Goal: Find specific page/section

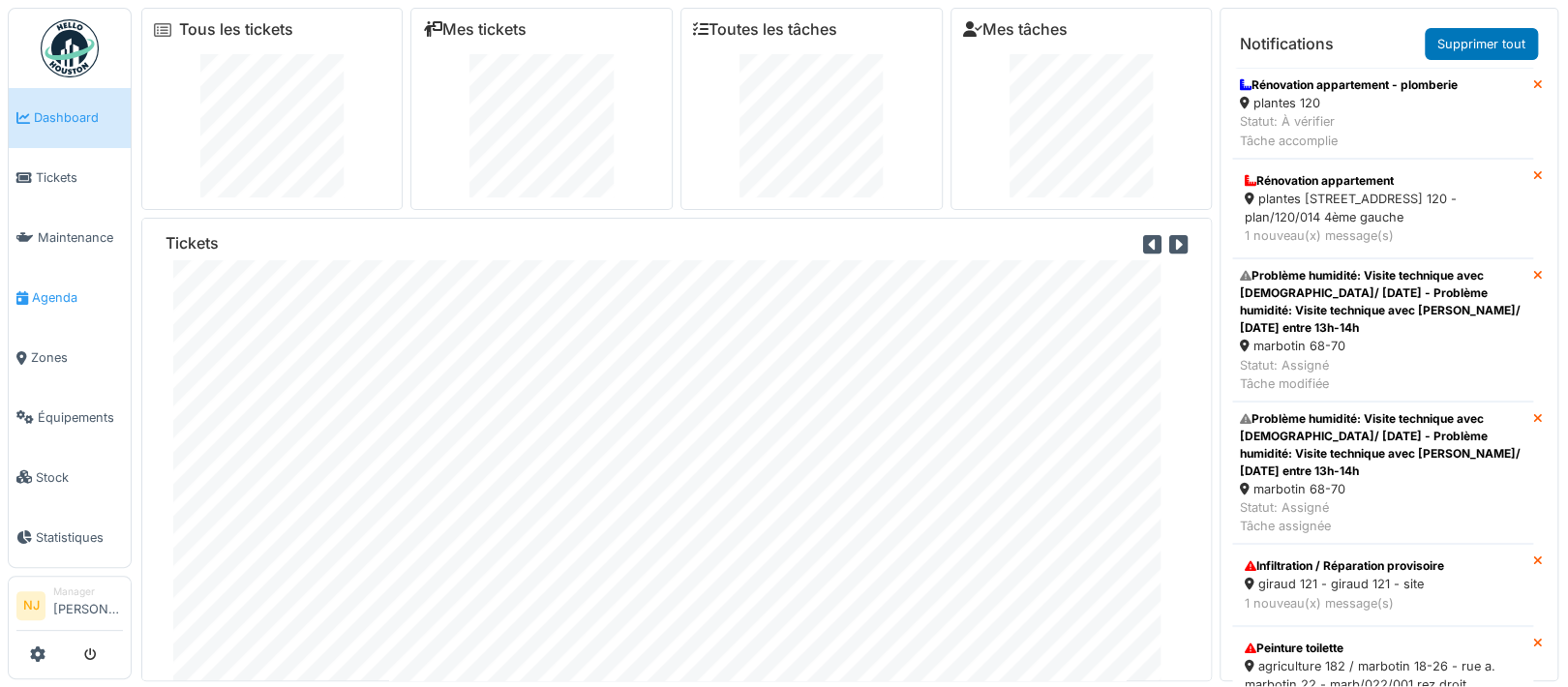
click at [53, 288] on span "Agenda" at bounding box center [77, 297] width 91 height 18
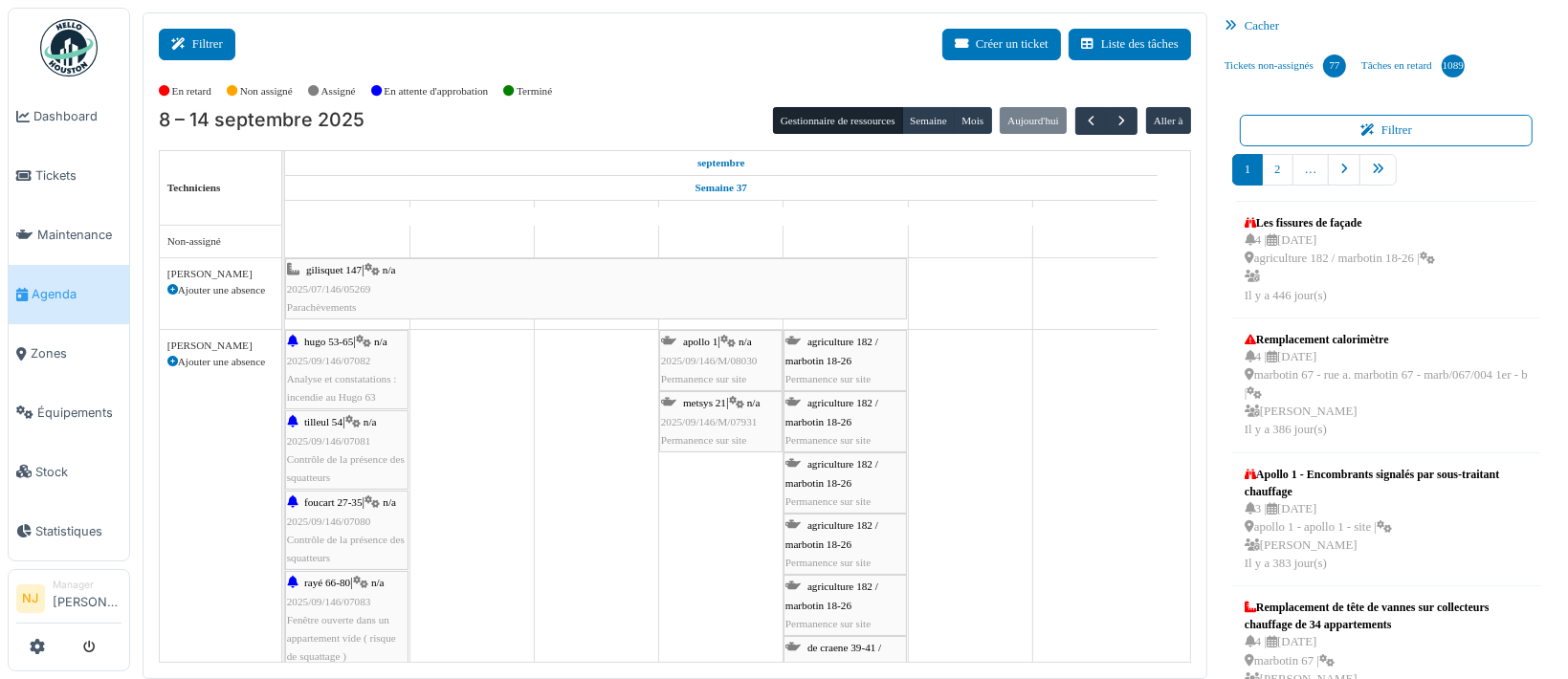
click at [195, 39] on button "Filtrer" at bounding box center [197, 44] width 76 height 32
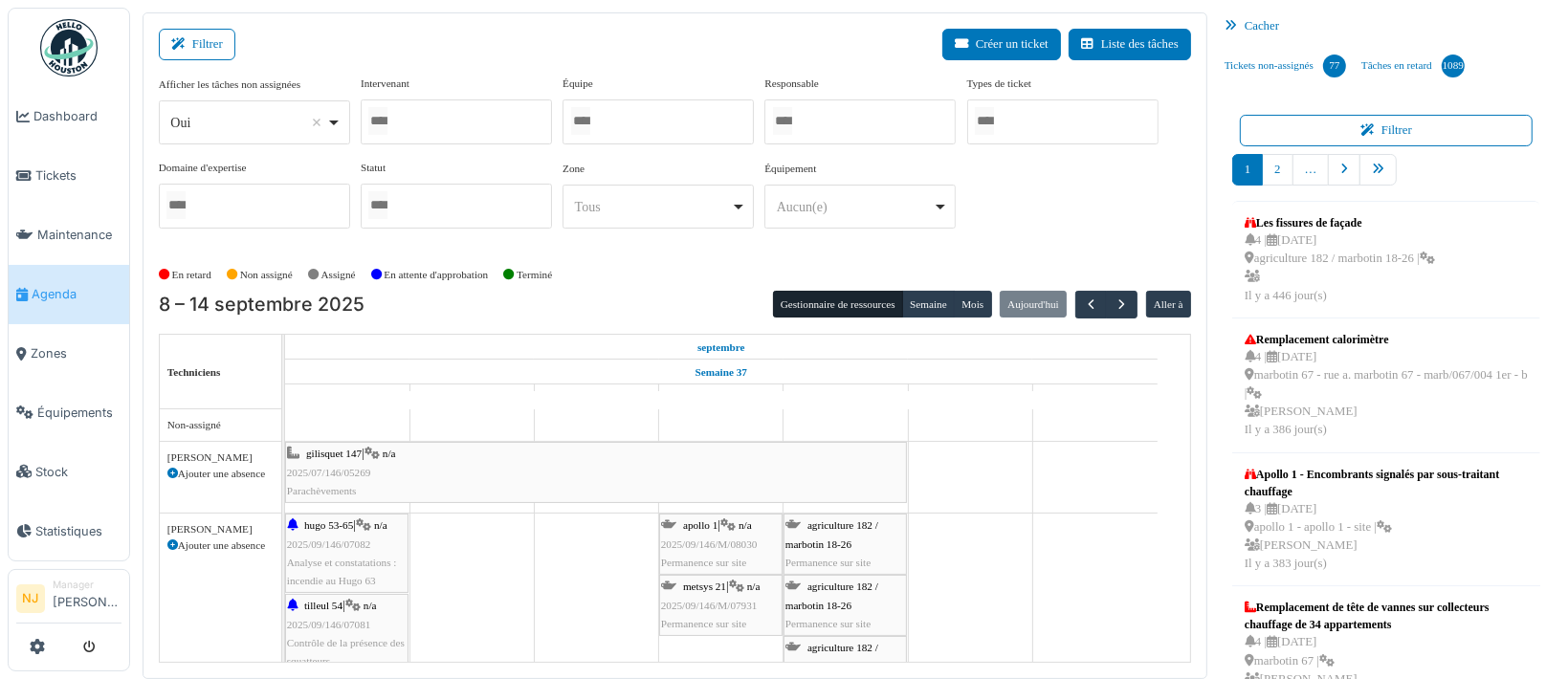
click at [428, 128] on div at bounding box center [457, 122] width 192 height 44
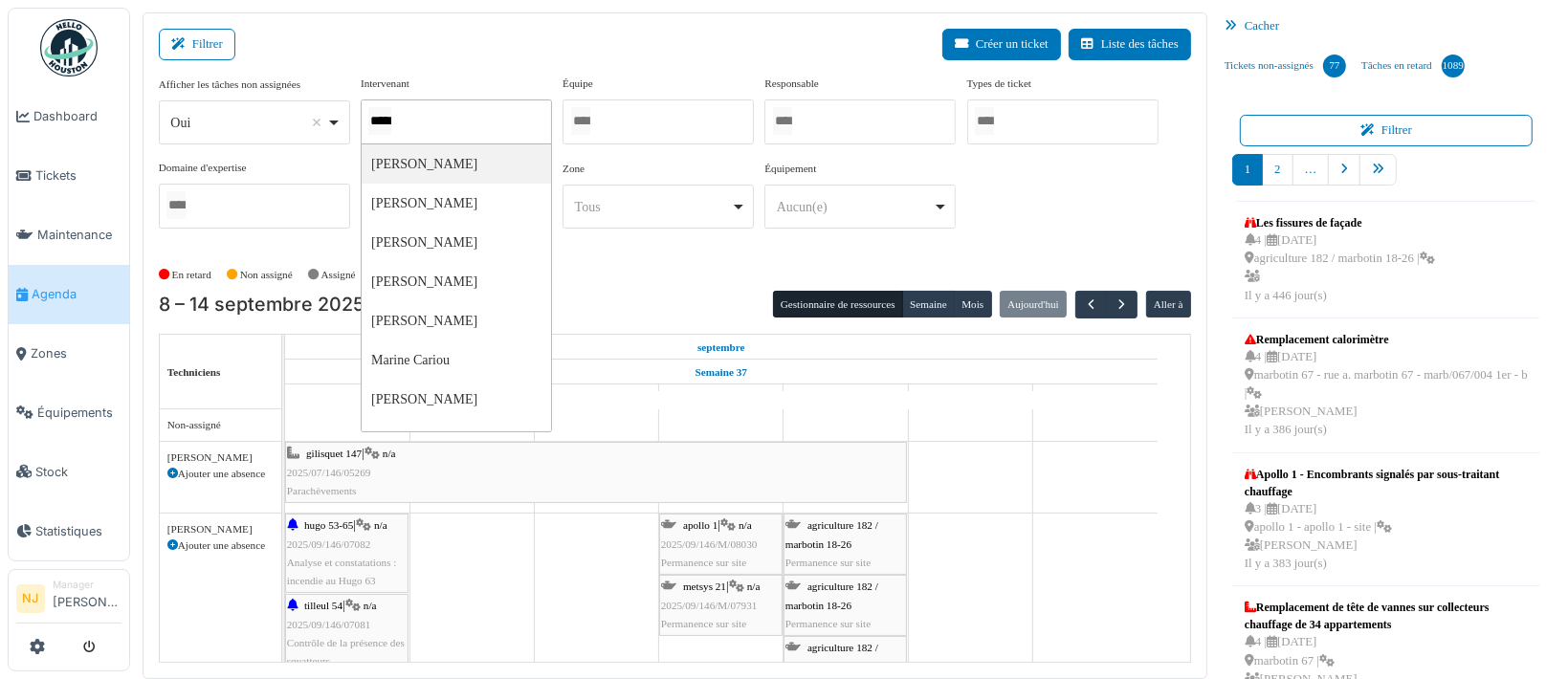
type input "******"
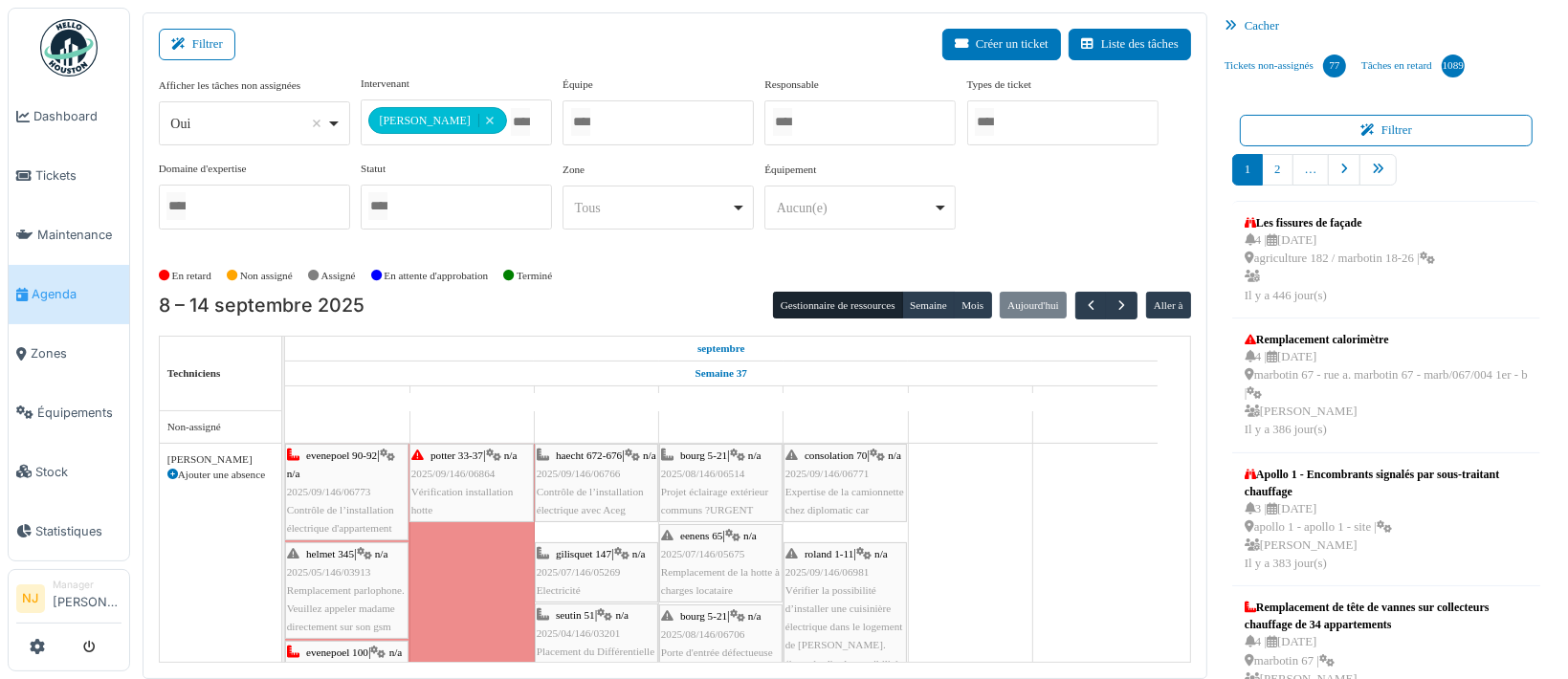
click at [473, 58] on div "Filtrer Créer un ticket Liste des tâches" at bounding box center [675, 51] width 1032 height 46
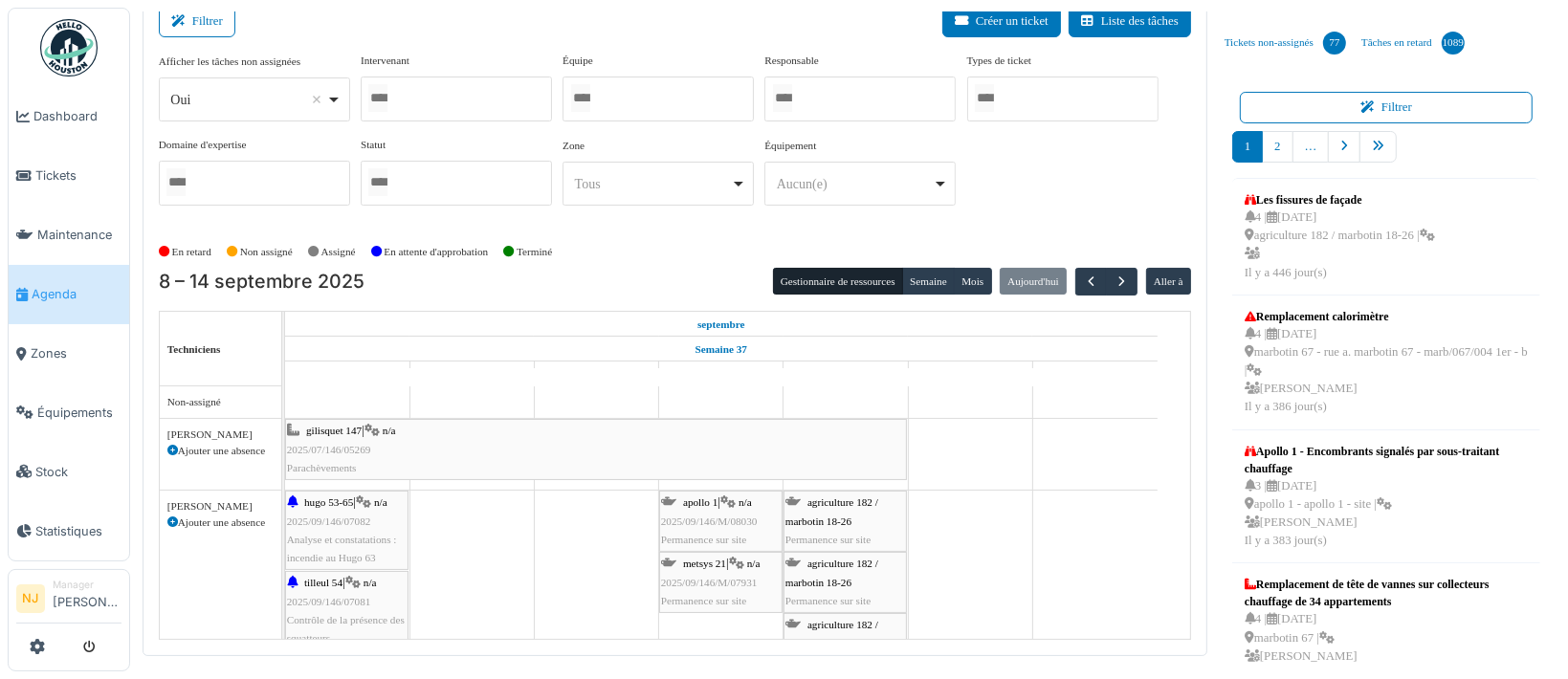
click at [672, 94] on div at bounding box center [658, 98] width 192 height 44
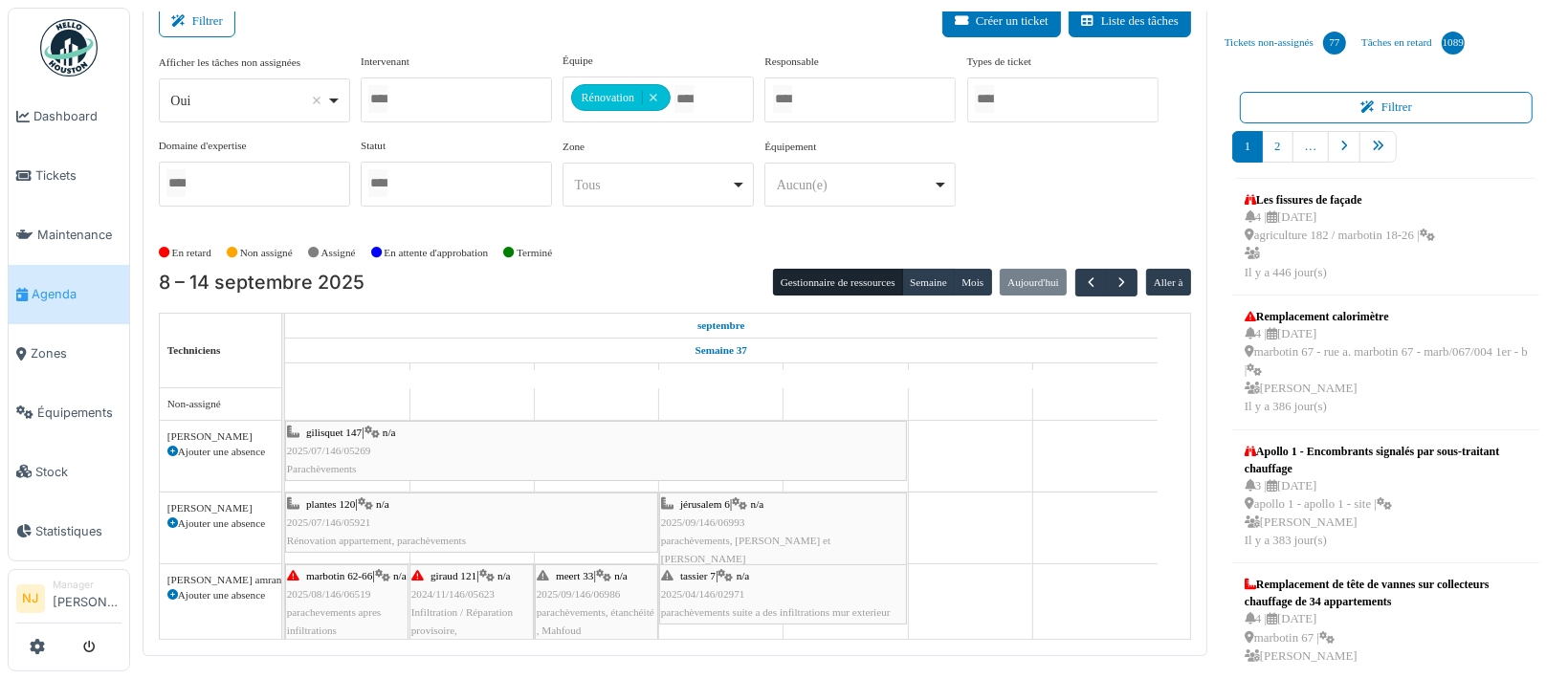
click at [444, 39] on div "Filtrer Créer un ticket Liste des tâches" at bounding box center [675, 29] width 1032 height 46
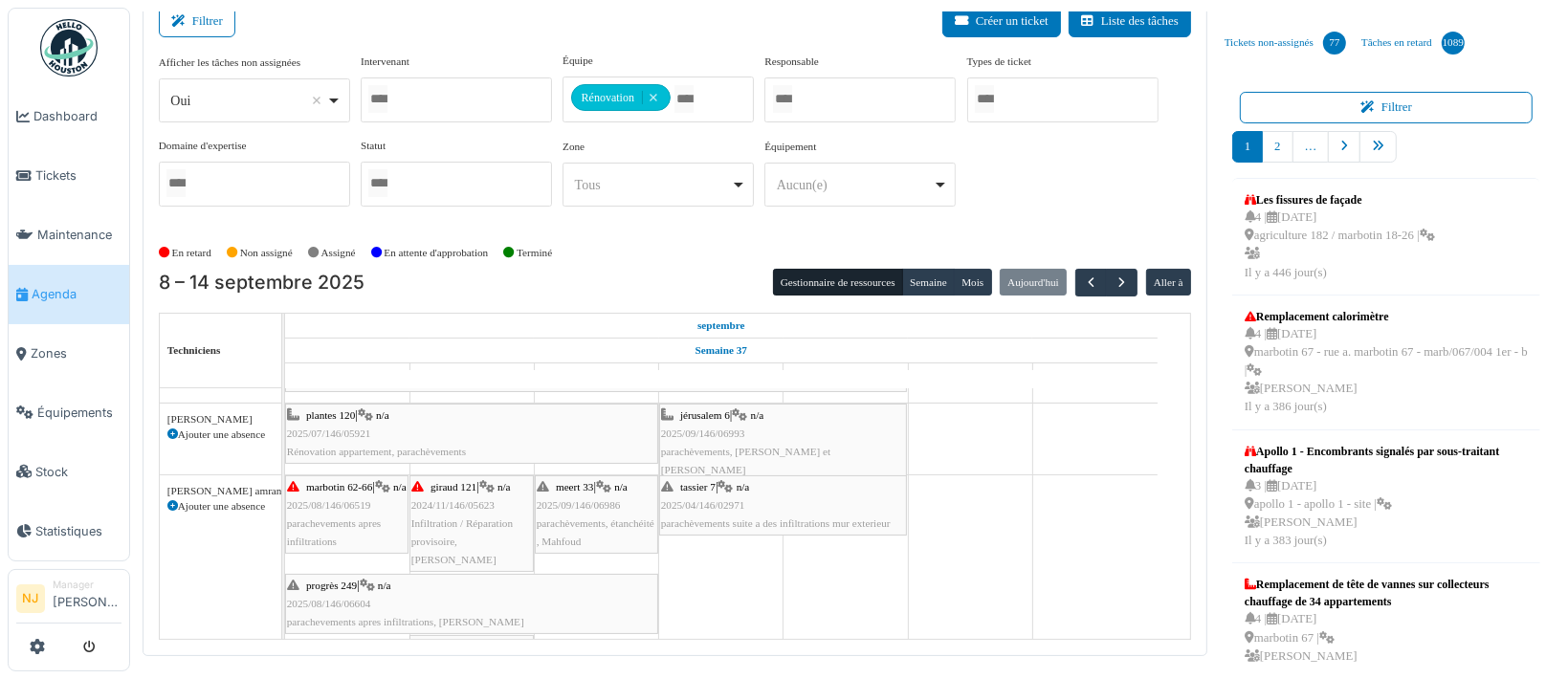
scroll to position [127, 0]
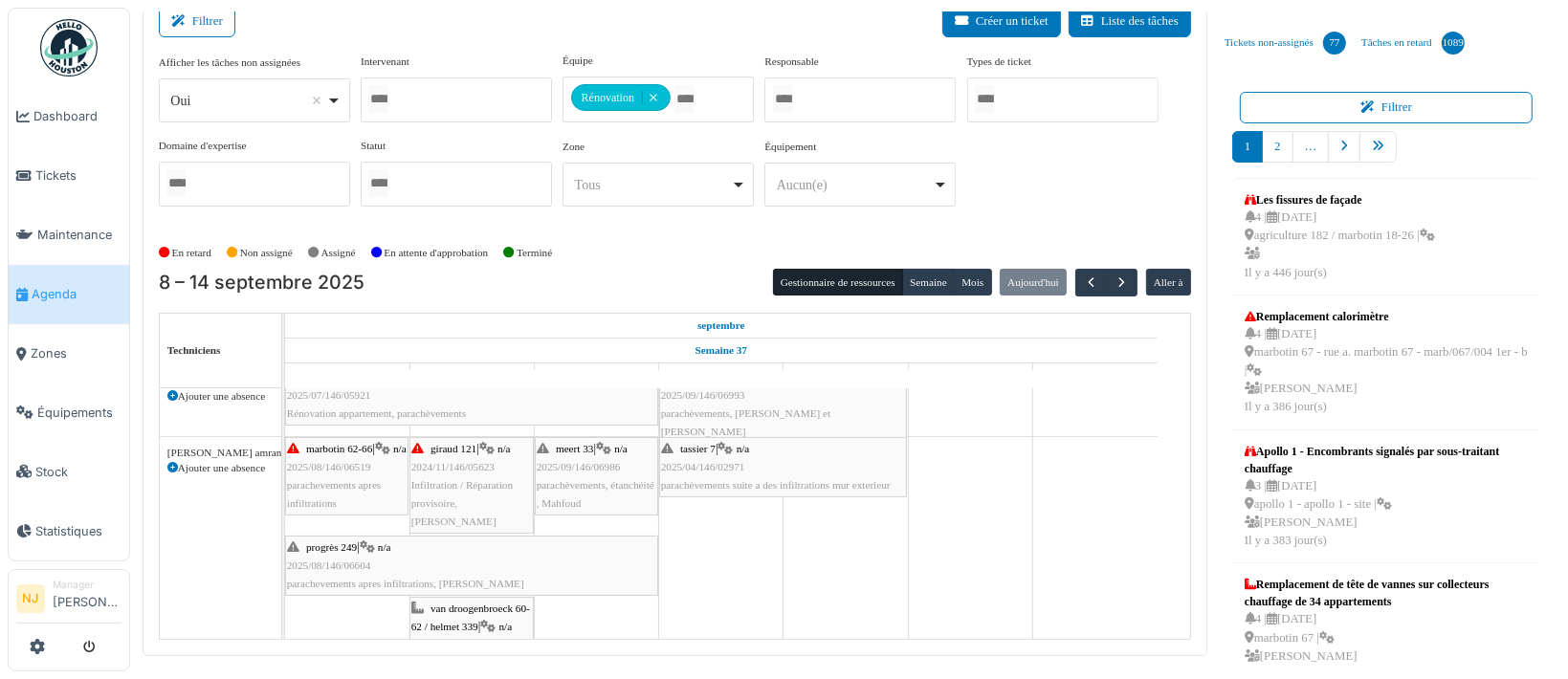
click at [596, 461] on span "2025/09/146/06986" at bounding box center [578, 467] width 84 height 12
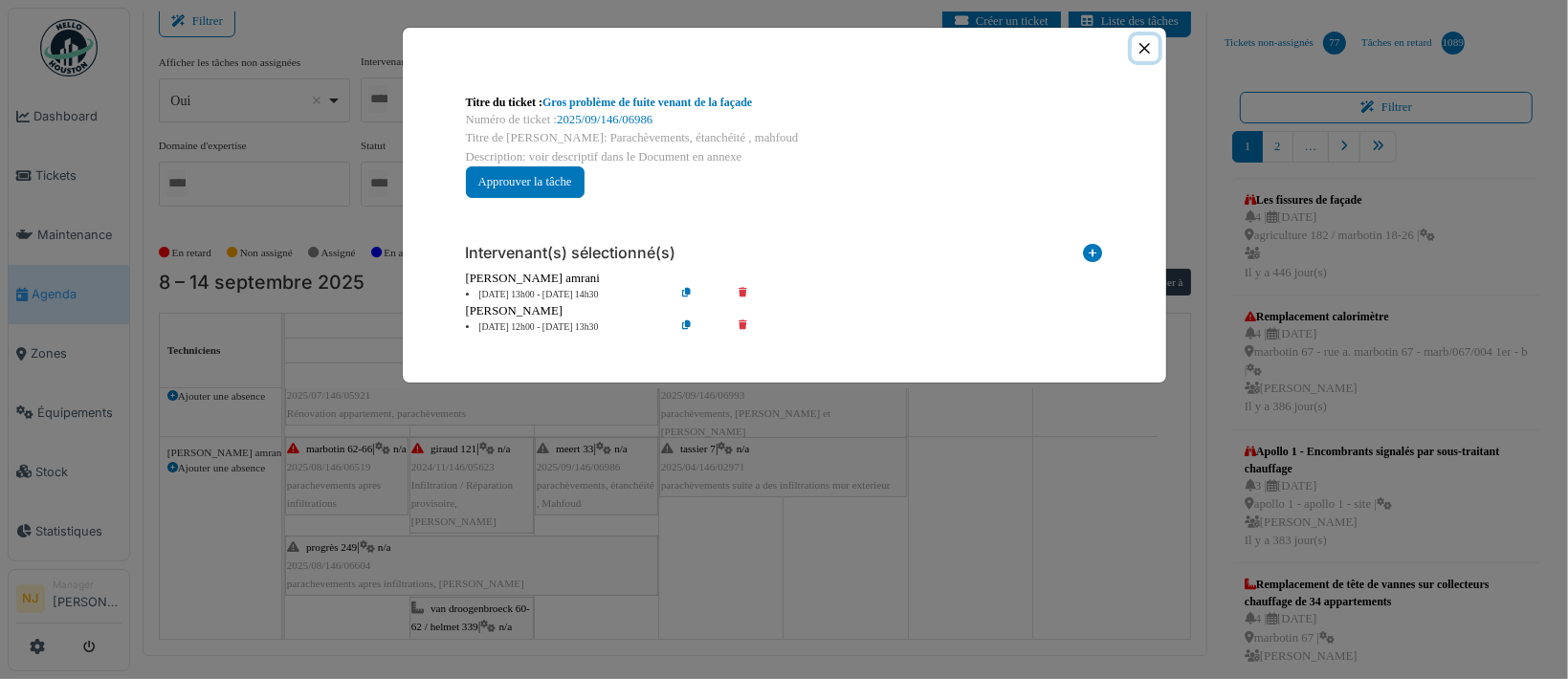
click at [1141, 42] on button "Close" at bounding box center [1145, 48] width 26 height 26
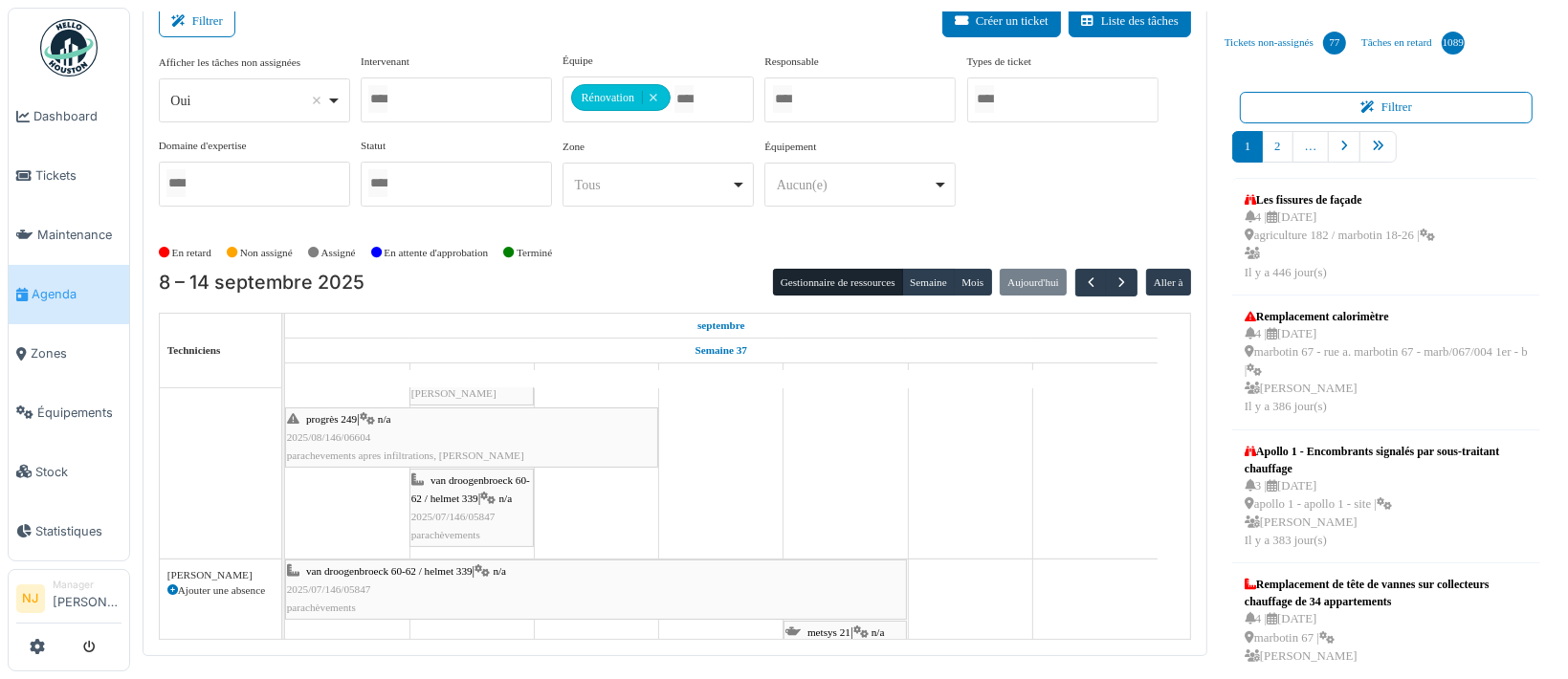
scroll to position [106, 0]
